Goal: Navigation & Orientation: Find specific page/section

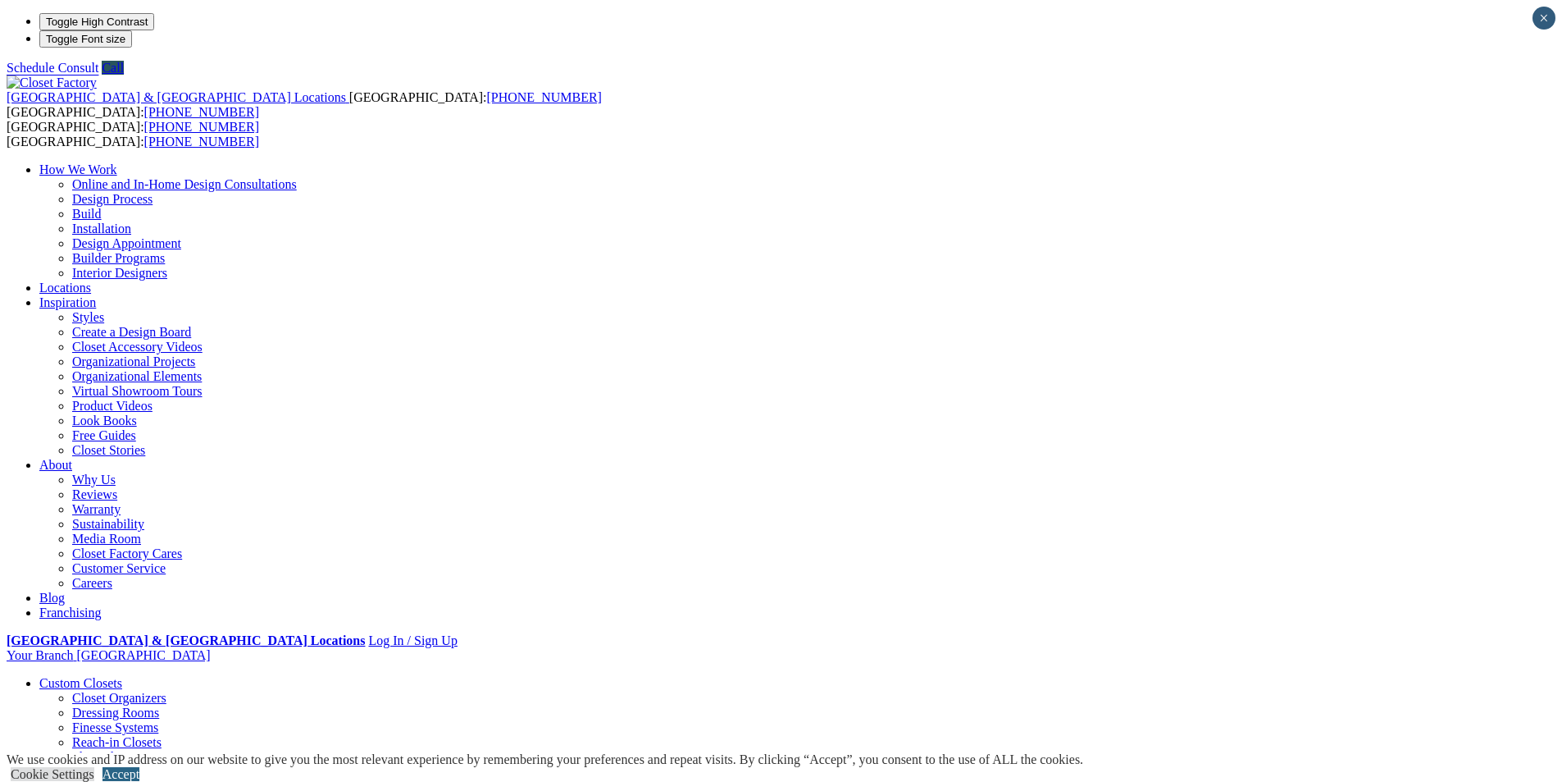
click at [139, 767] on link "Accept" at bounding box center [121, 774] width 37 height 14
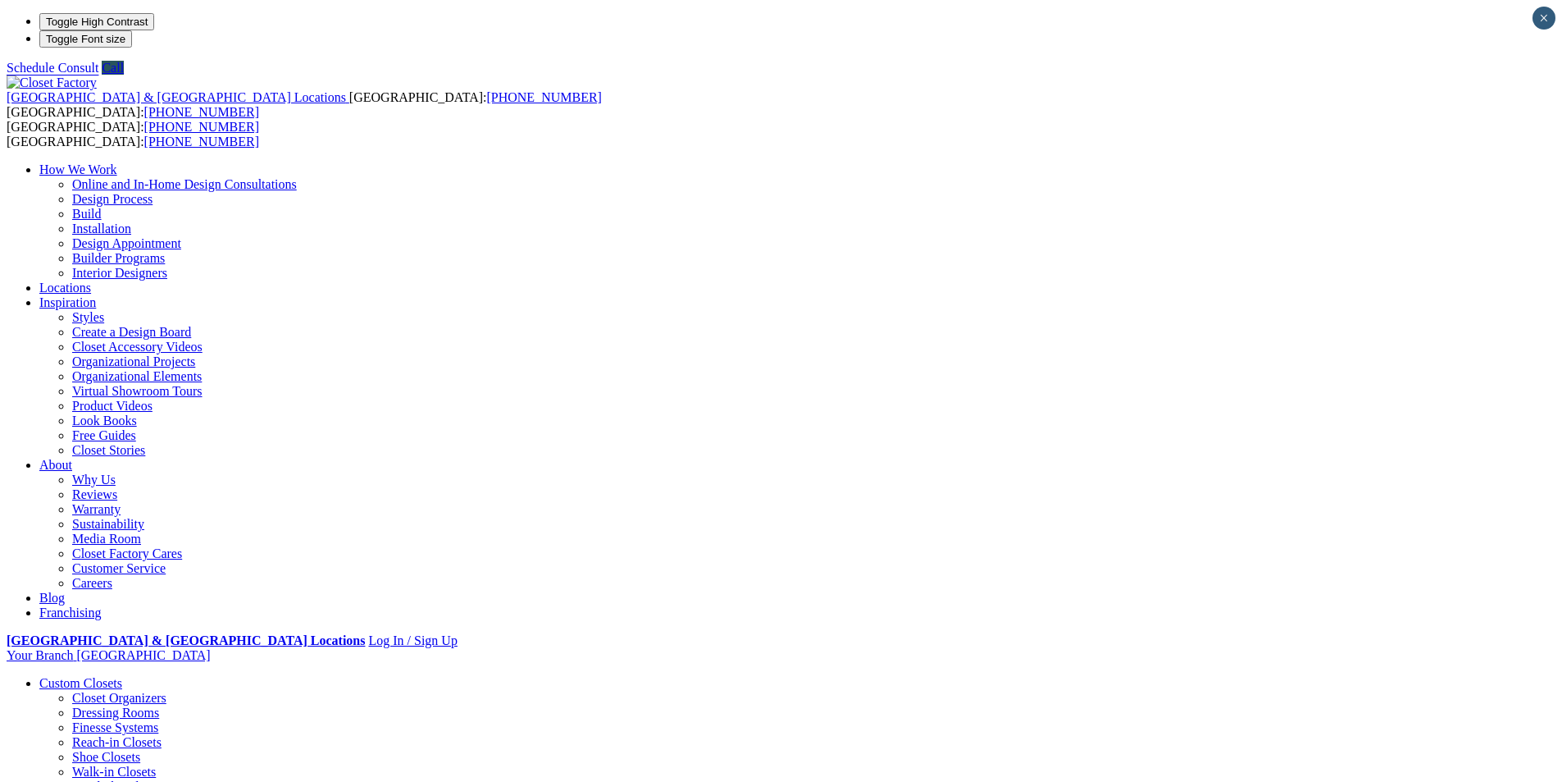
click at [122, 676] on link "Custom Closets" at bounding box center [80, 683] width 83 height 14
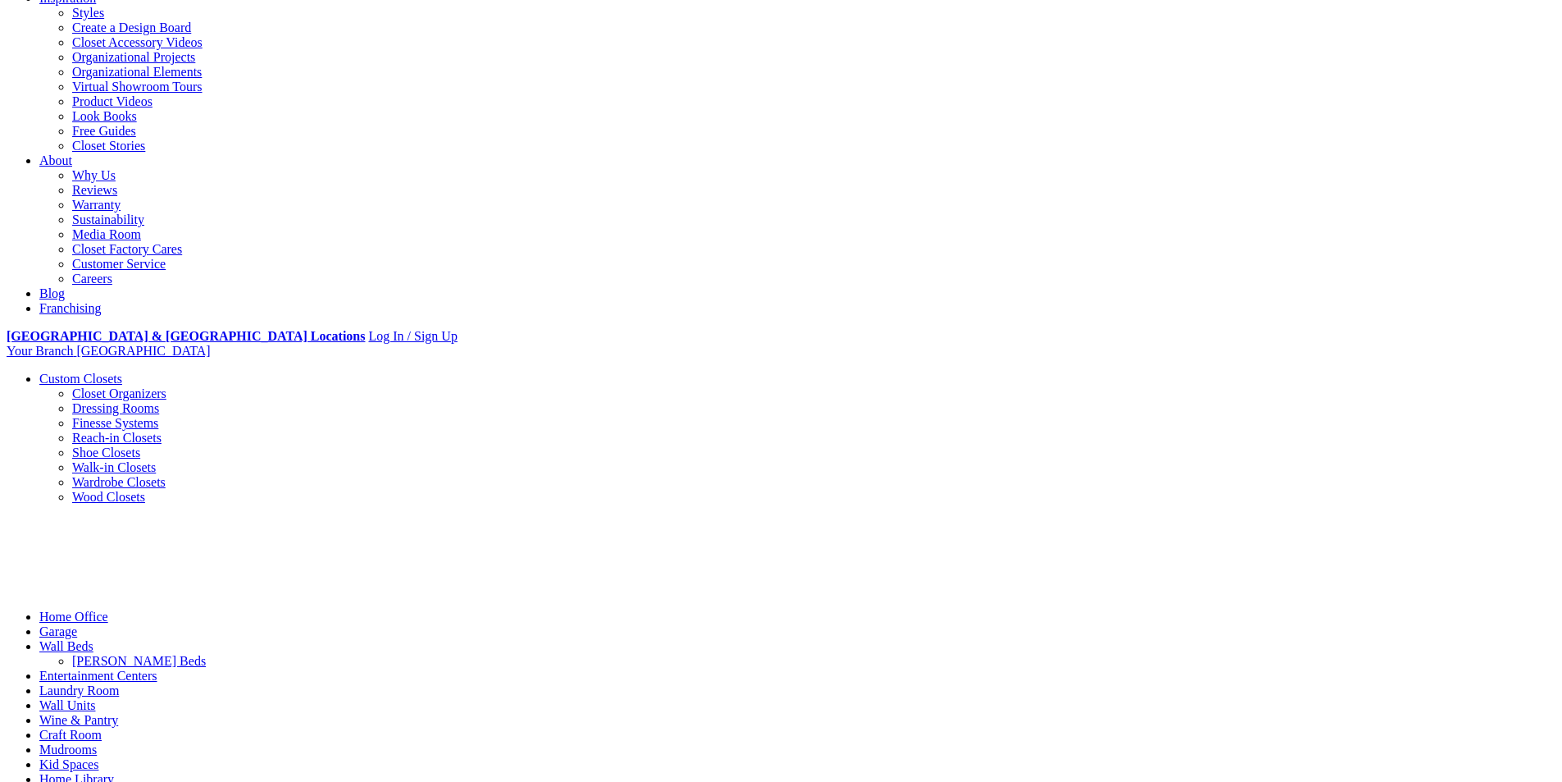
scroll to position [308, 0]
